Goal: Register for event/course

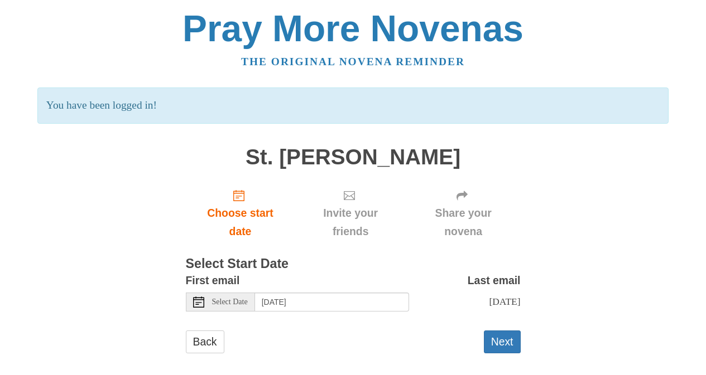
scroll to position [10, 0]
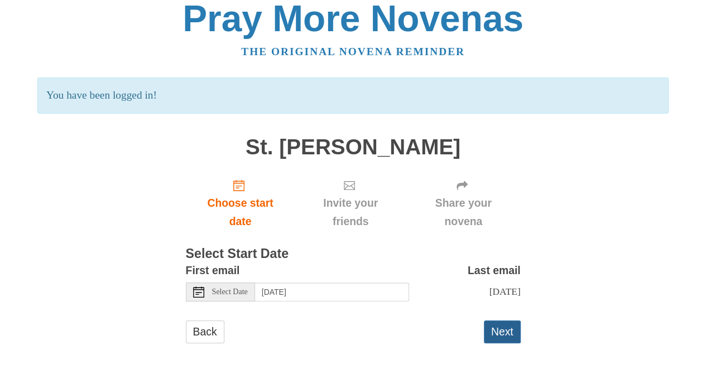
click at [510, 339] on button "Next" at bounding box center [502, 332] width 37 height 23
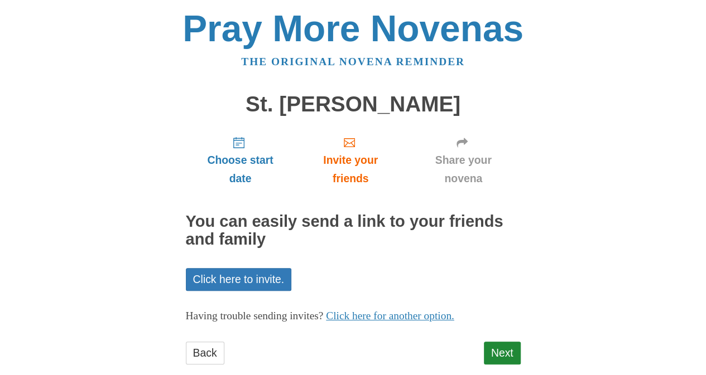
scroll to position [21, 0]
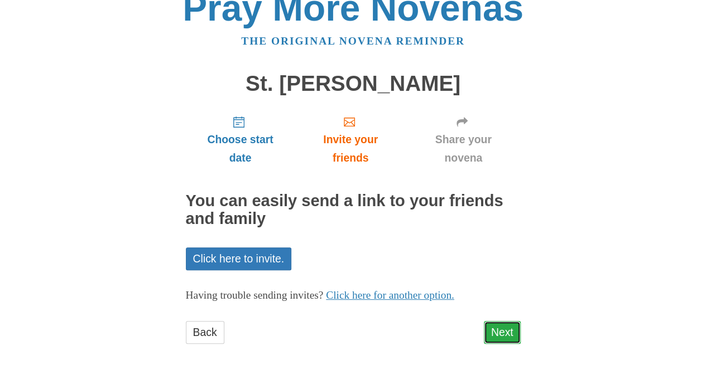
click at [498, 325] on link "Next" at bounding box center [502, 332] width 37 height 23
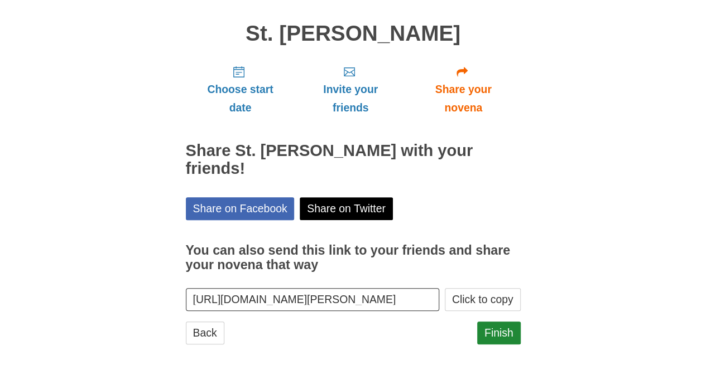
scroll to position [71, 0]
click at [494, 329] on link "Finish" at bounding box center [499, 332] width 44 height 23
